Goal: Information Seeking & Learning: Understand process/instructions

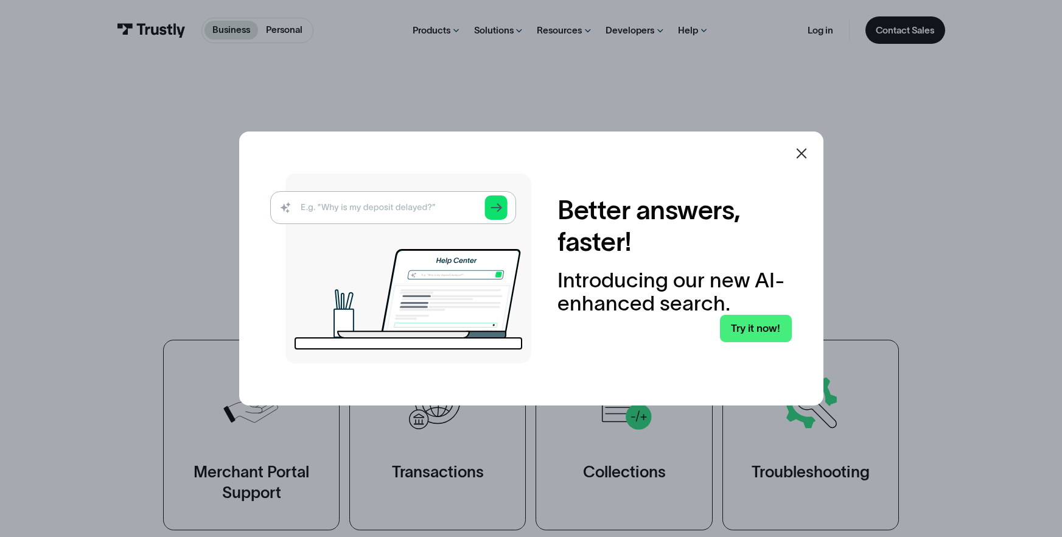
click at [801, 155] on icon at bounding box center [801, 153] width 15 height 15
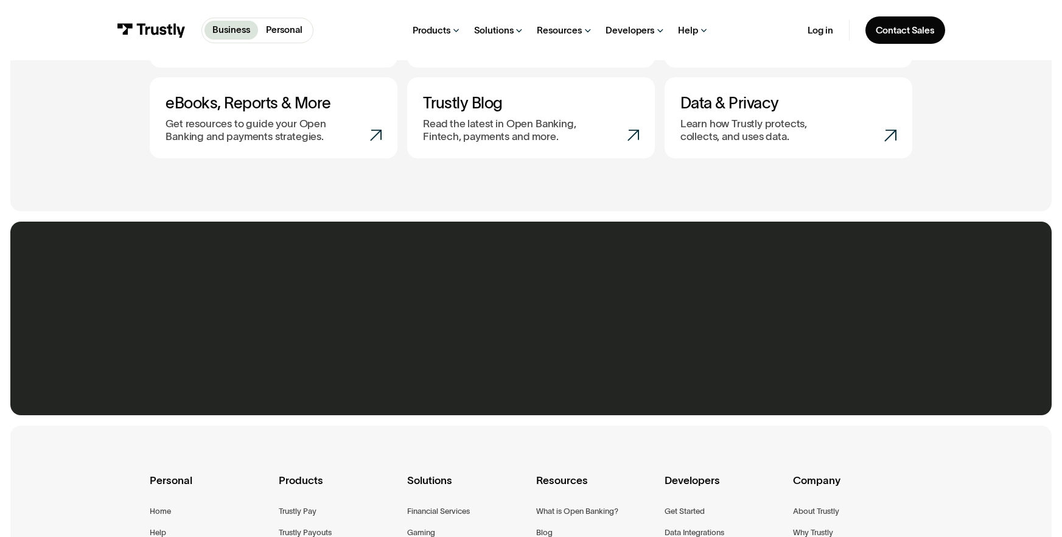
scroll to position [990, 0]
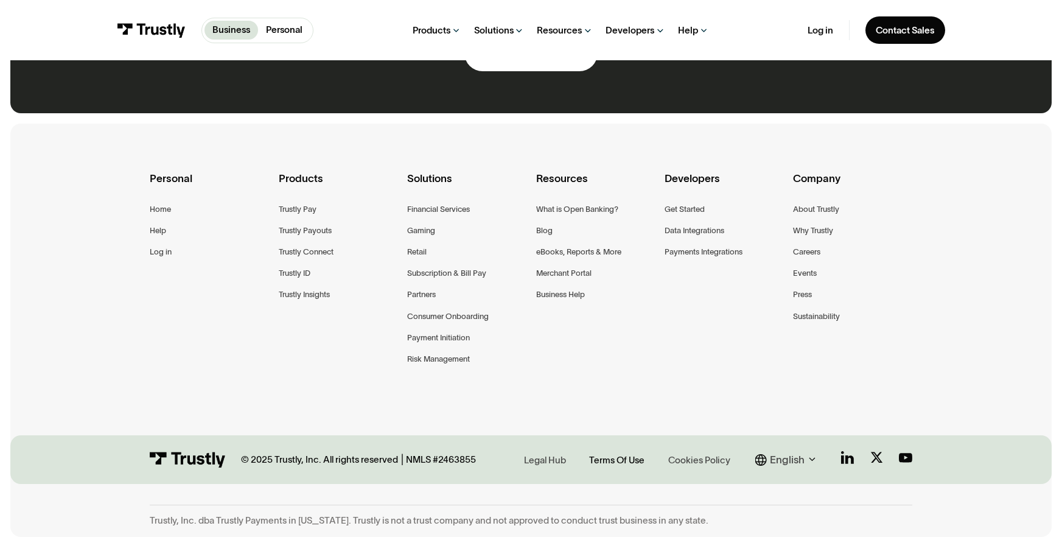
click at [626, 456] on div "Terms Of Use" at bounding box center [616, 459] width 55 height 13
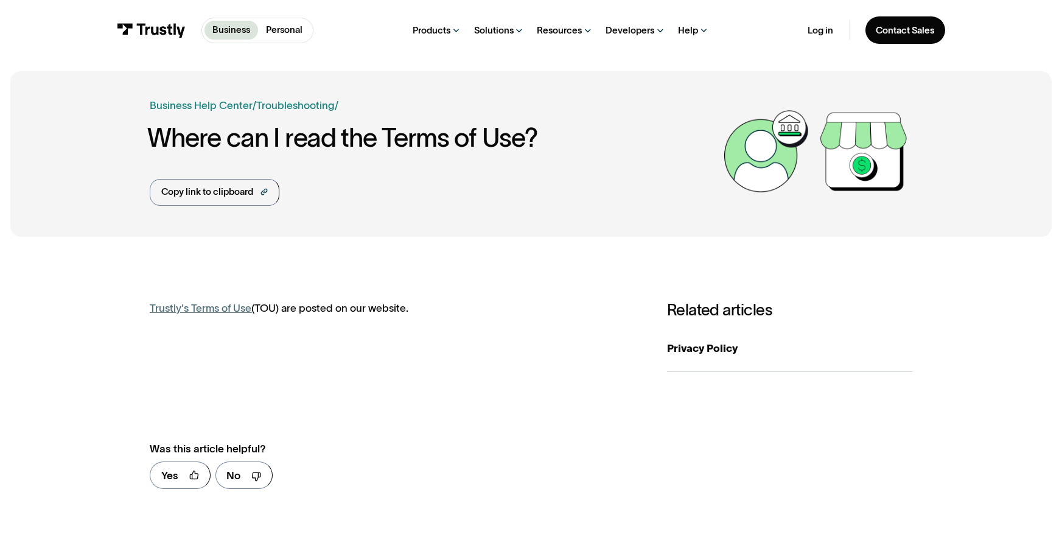
click at [207, 309] on link "Trustly's Terms of Use" at bounding box center [201, 308] width 102 height 12
click at [238, 193] on div "Copy link to clipboard" at bounding box center [207, 192] width 92 height 14
click at [233, 192] on div "Copy link to clipboard" at bounding box center [207, 192] width 92 height 14
click at [221, 312] on link "Trustly's Terms of Use" at bounding box center [201, 308] width 102 height 12
